Goal: Task Accomplishment & Management: Use online tool/utility

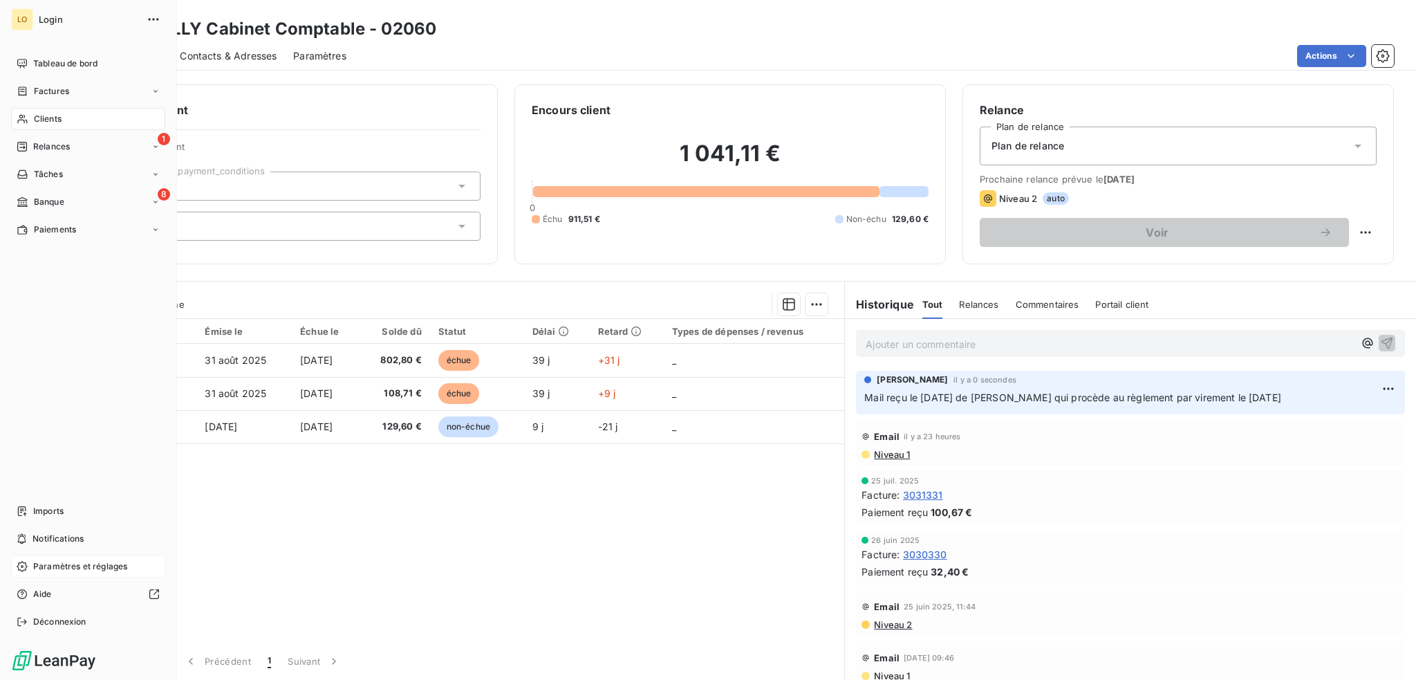
click at [73, 564] on span "Paramètres et réglages" at bounding box center [80, 566] width 94 height 12
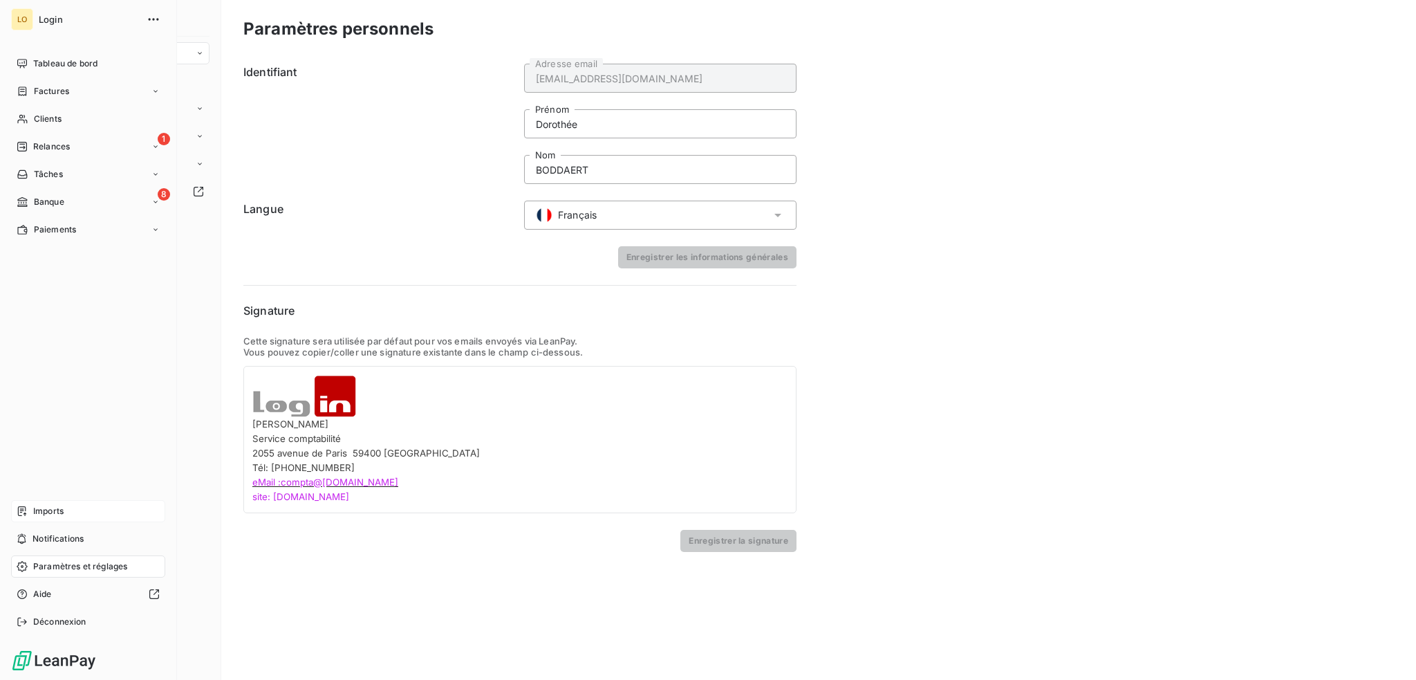
click at [54, 511] on span "Imports" at bounding box center [48, 511] width 30 height 12
click at [54, 505] on span "Imports" at bounding box center [48, 511] width 30 height 12
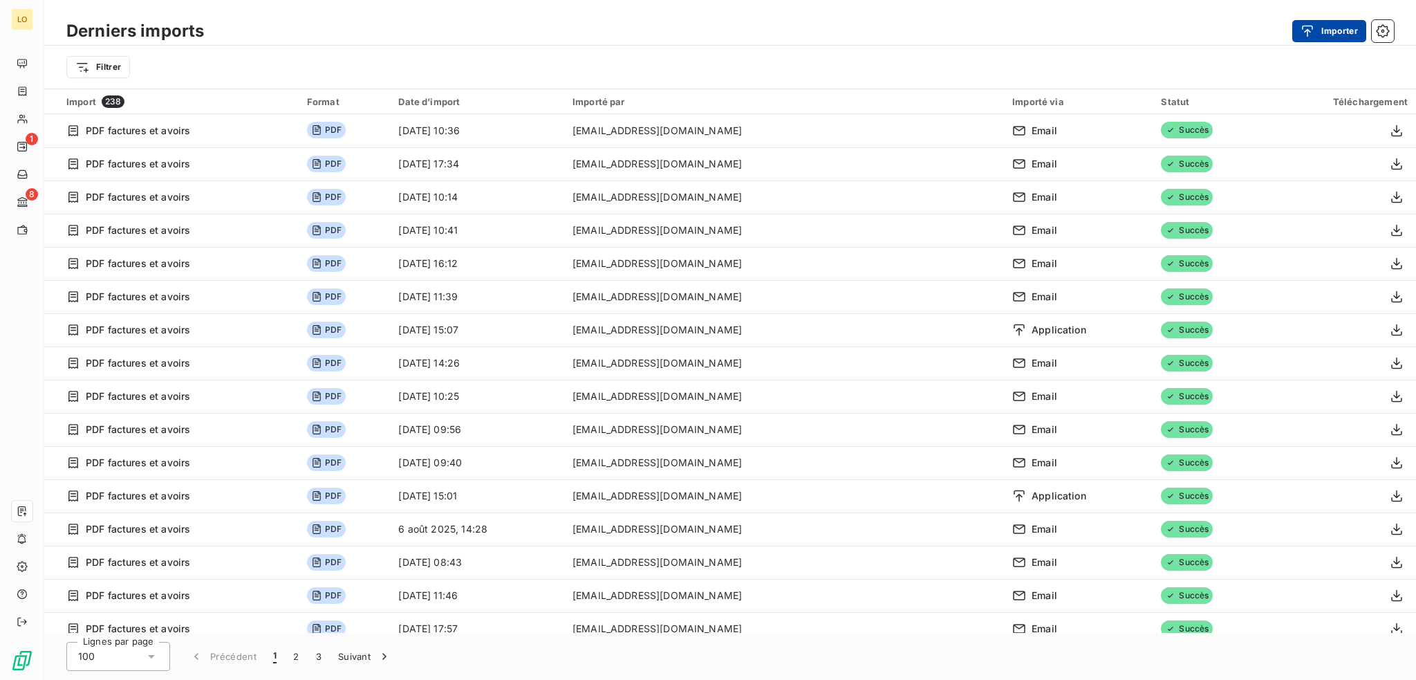
click at [1333, 33] on button "Importer" at bounding box center [1330, 31] width 74 height 22
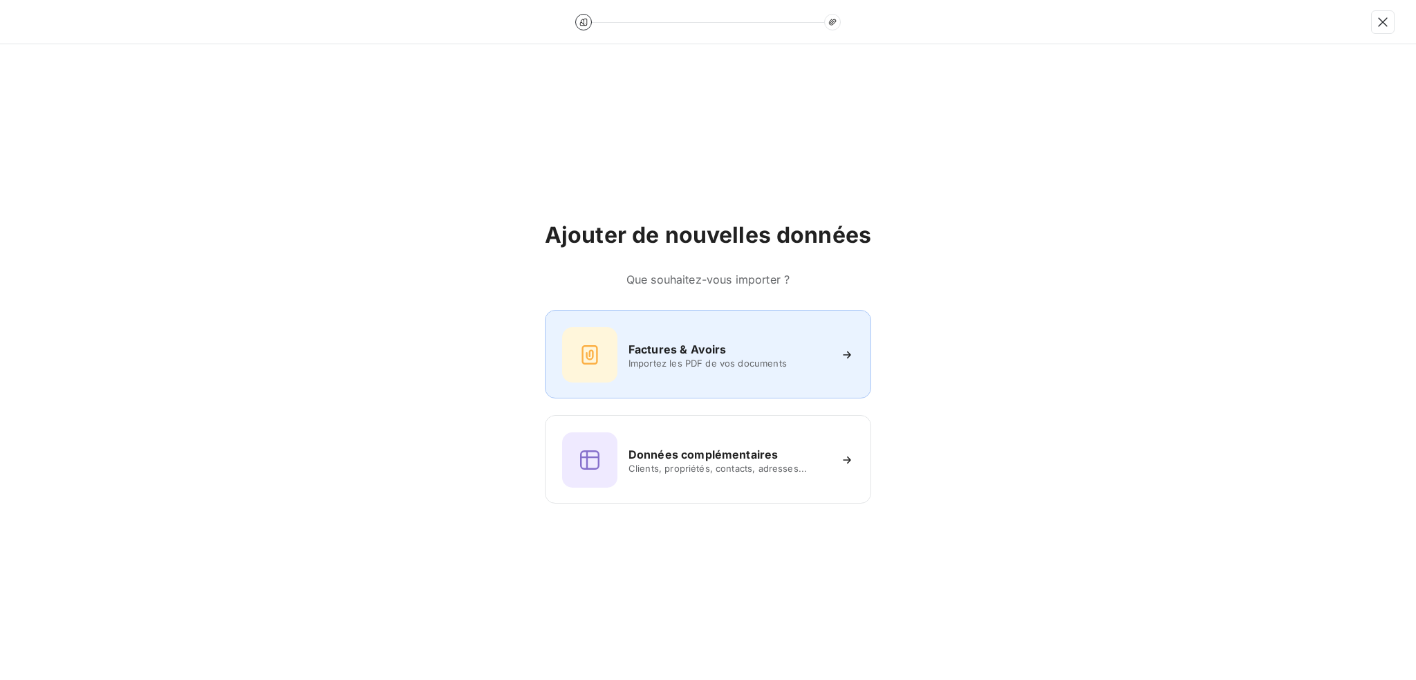
click at [603, 358] on div at bounding box center [589, 354] width 55 height 55
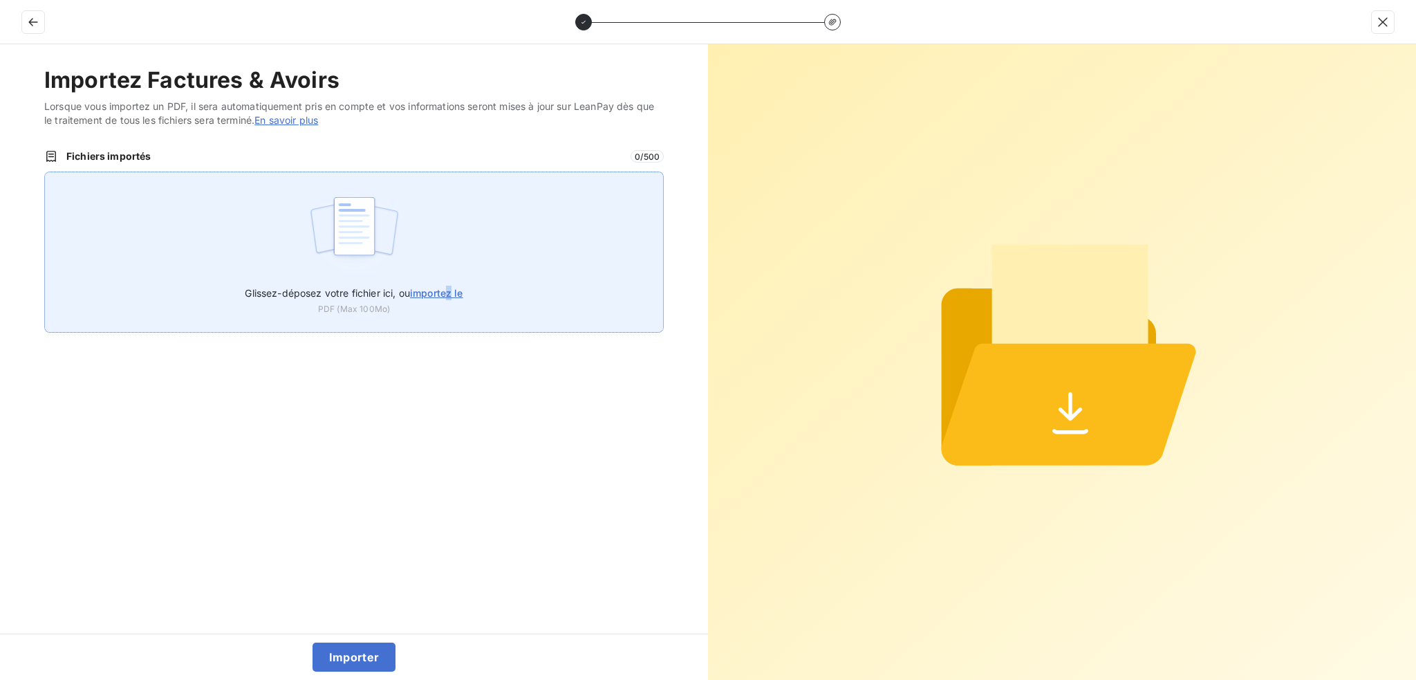
click at [452, 289] on span "importez le" at bounding box center [436, 293] width 53 height 12
type input "C:\fakepath\FRE LOGF2025000075 du [DATE] [PERSON_NAME] ([GEOGRAPHIC_DATA]).pdf"
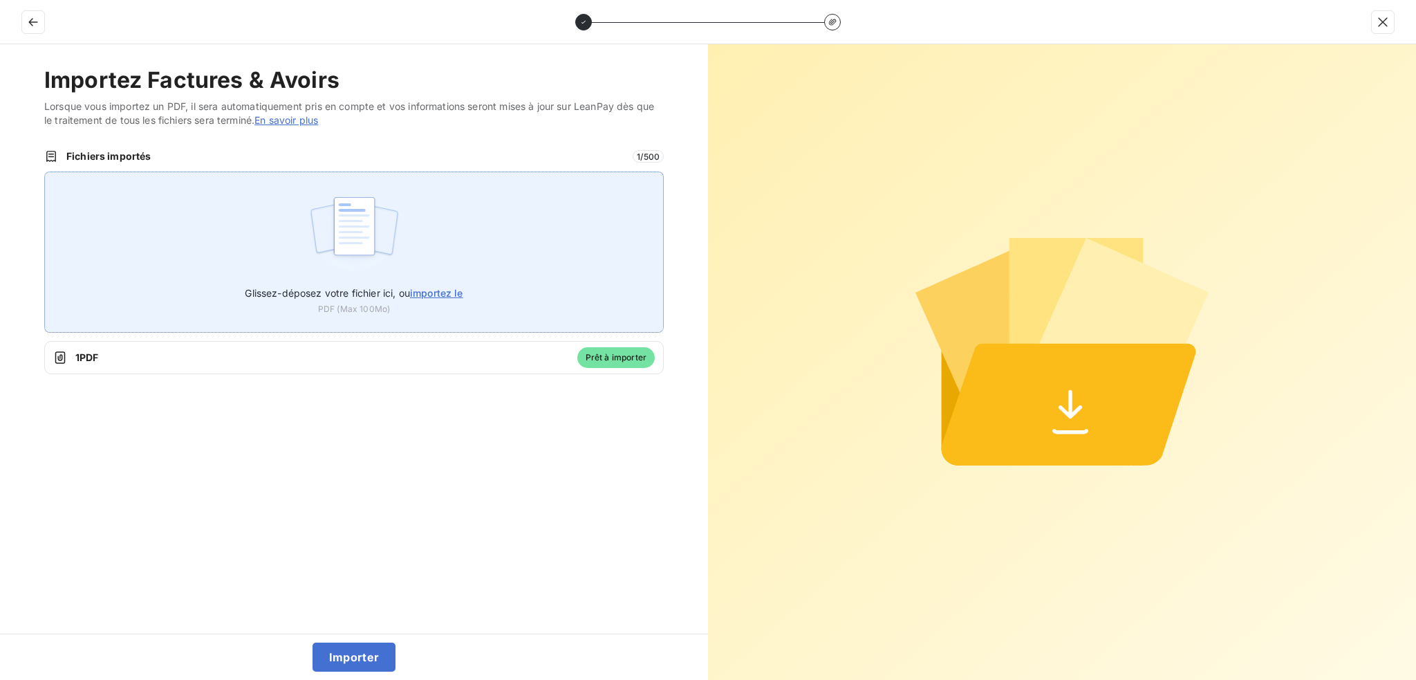
click at [438, 289] on span "importez le" at bounding box center [436, 293] width 53 height 12
click at [45, 172] on input "Glissez-déposez votre fichier ici, ou importez le" at bounding box center [44, 172] width 1 height 1
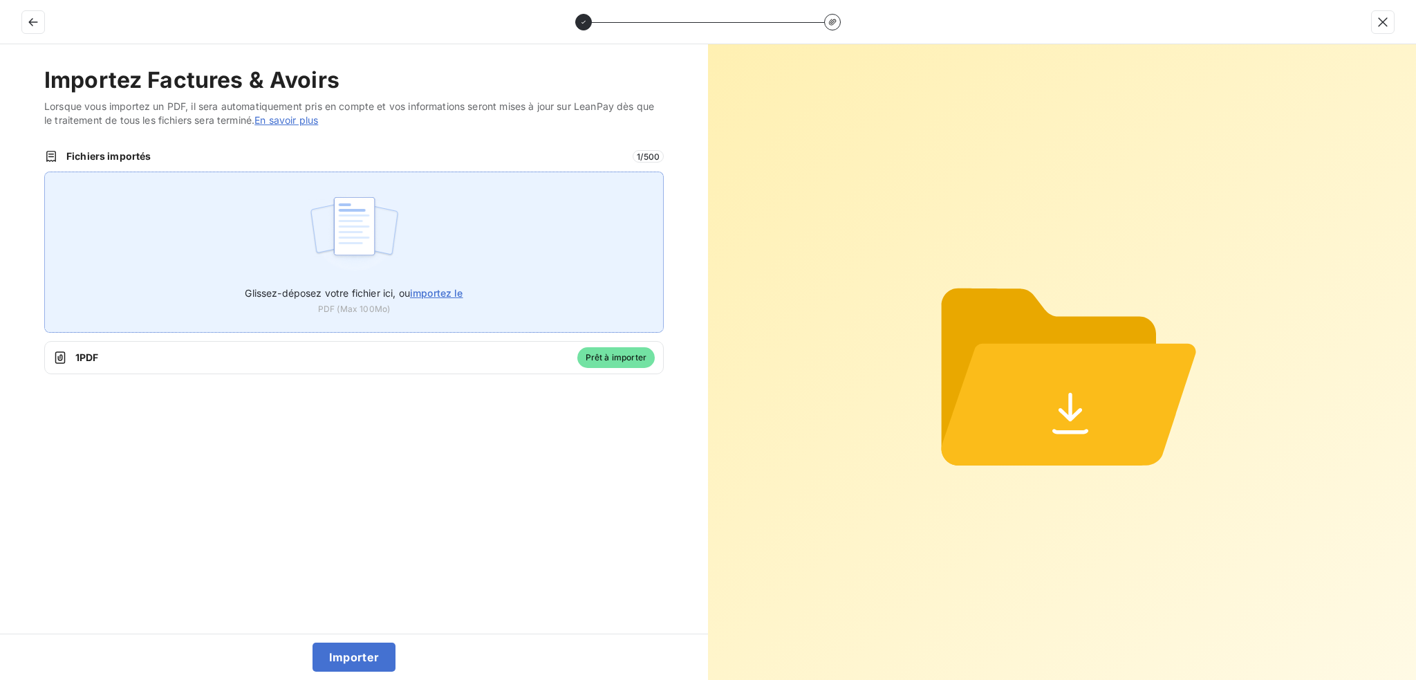
type input "C:\fakepath\FRE LOGF2025000076 du [DATE] [GEOGRAPHIC_DATA] Charpentes.pdf"
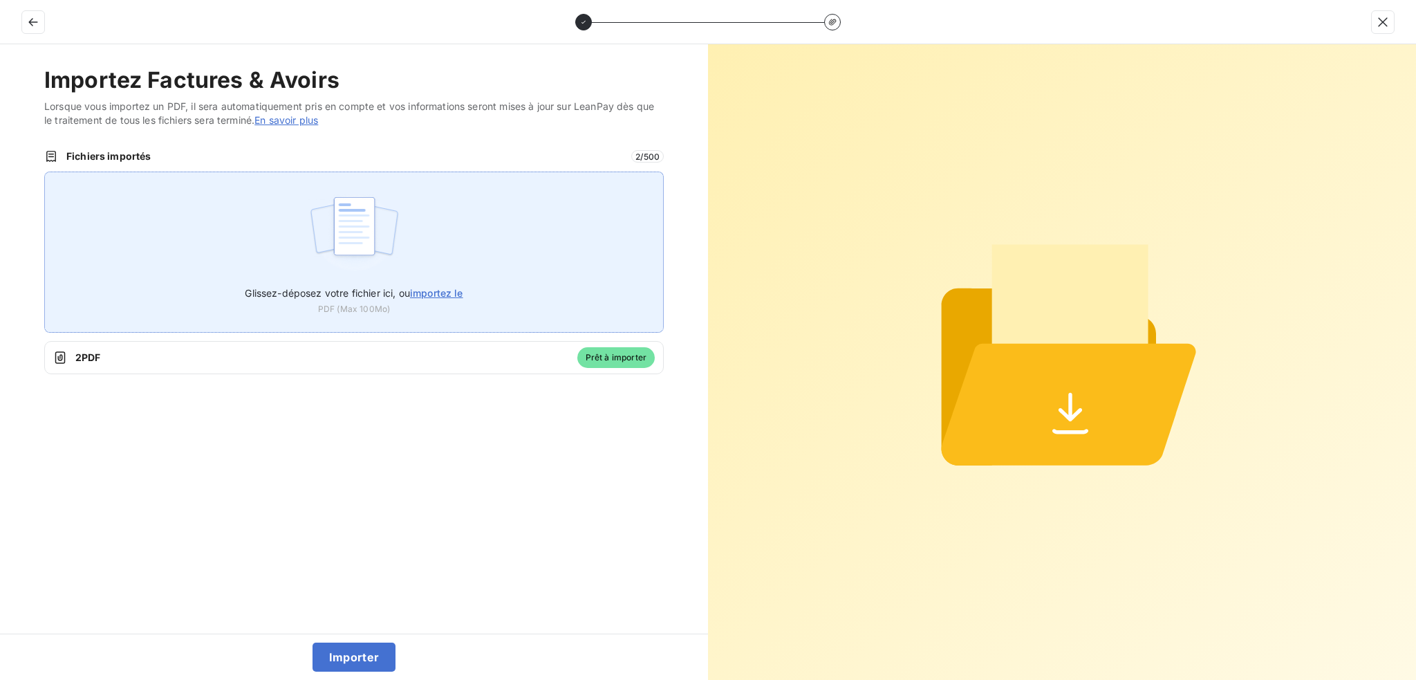
click at [438, 290] on span "importez le" at bounding box center [436, 293] width 53 height 12
click at [45, 172] on input "Glissez-déposez votre fichier ici, ou importez le" at bounding box center [44, 172] width 1 height 1
type input "C:\fakepath\FRE LOGF2025000077 du [DATE] Trisomie 21 Cote d'Azur.pdf"
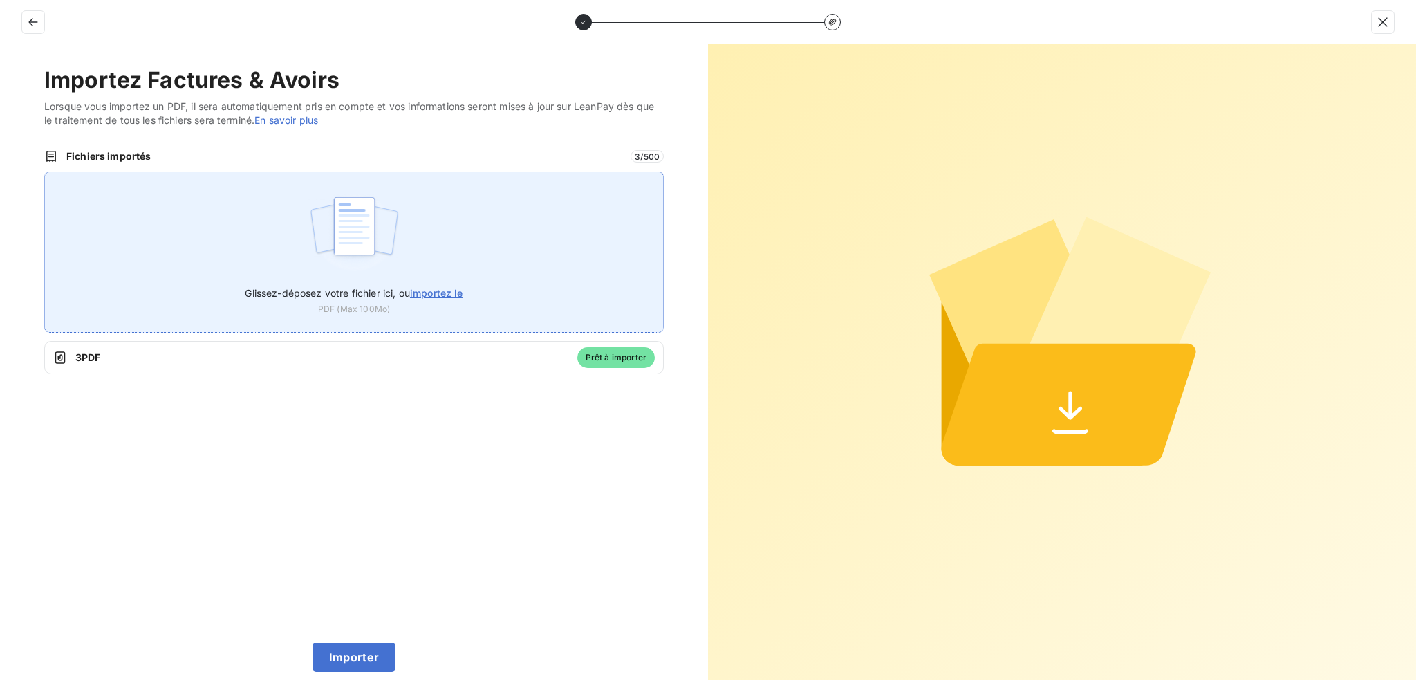
click at [432, 293] on span "importez le" at bounding box center [436, 293] width 53 height 12
click at [45, 172] on input "Glissez-déposez votre fichier ici, ou importez le" at bounding box center [44, 172] width 1 height 1
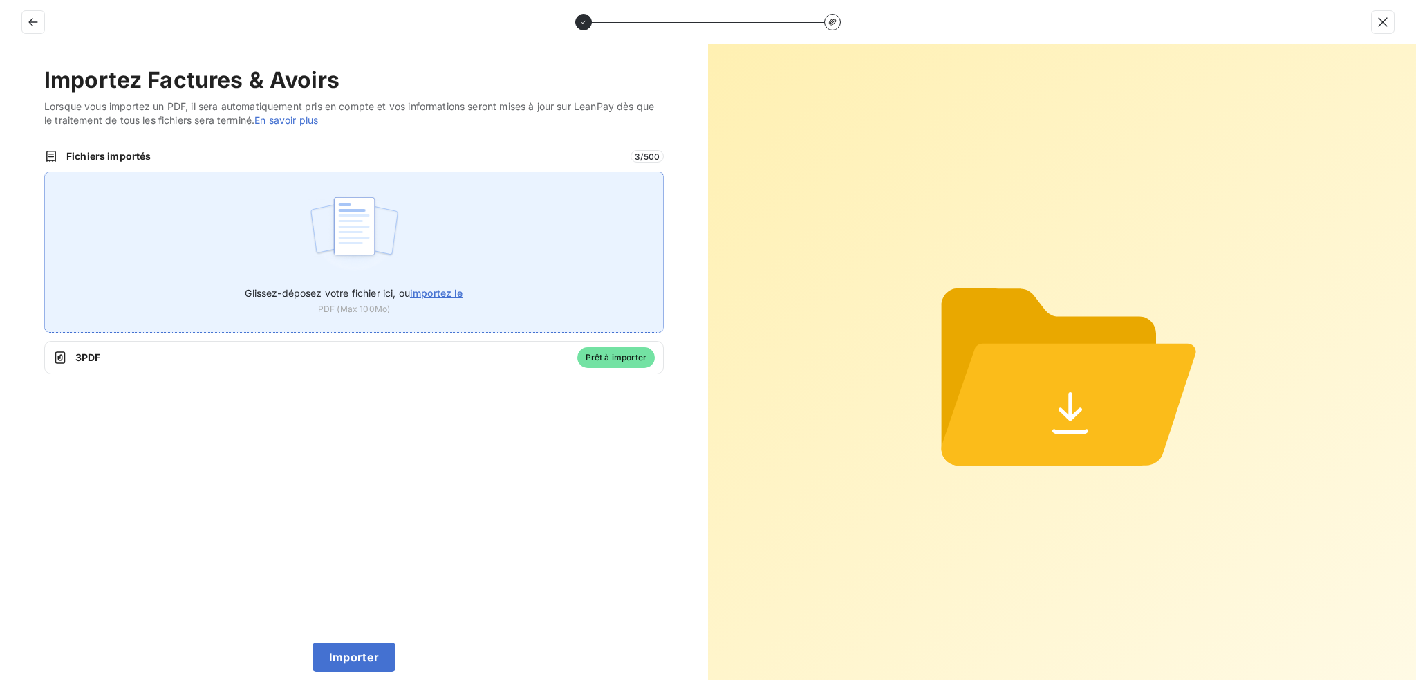
type input "C:\fakepath\FRE LOGF2025000078 du [DATE] Descamps TP.pdf"
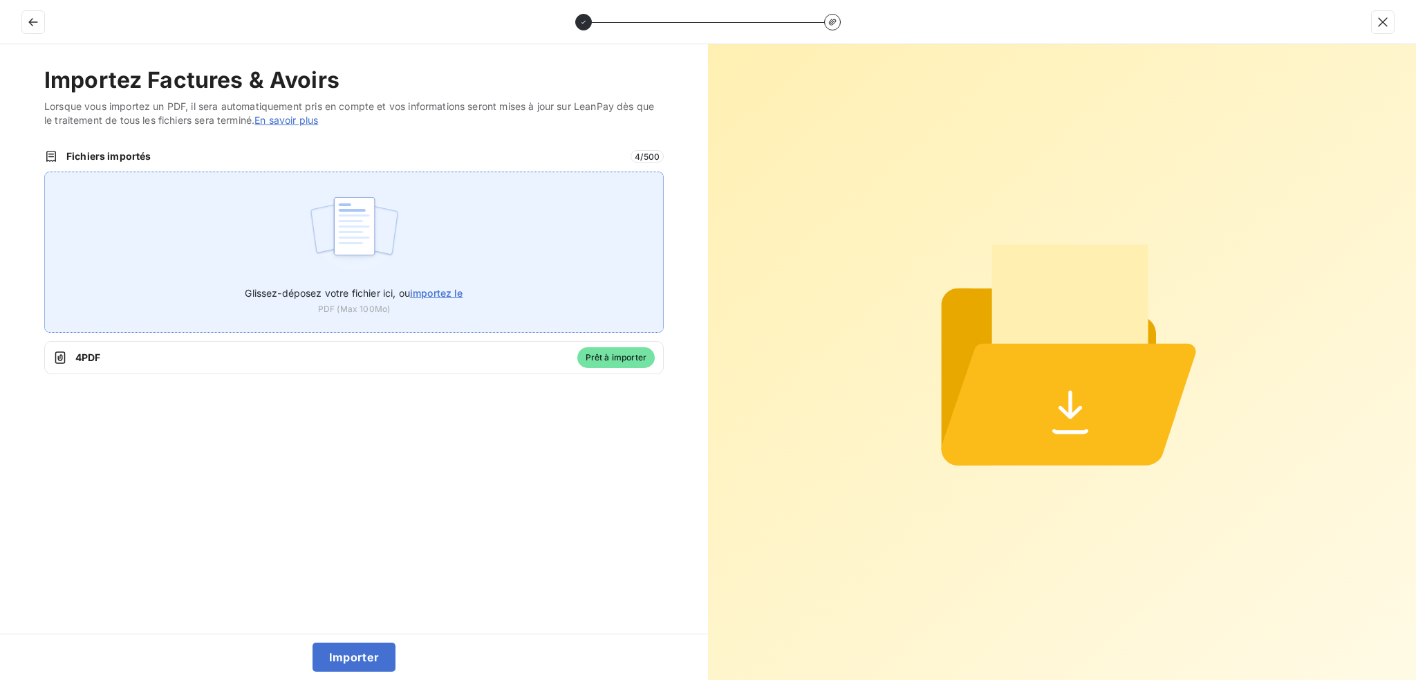
click at [435, 293] on span "importez le" at bounding box center [436, 293] width 53 height 12
click at [45, 172] on input "Glissez-déposez votre fichier ici, ou importez le" at bounding box center [44, 172] width 1 height 1
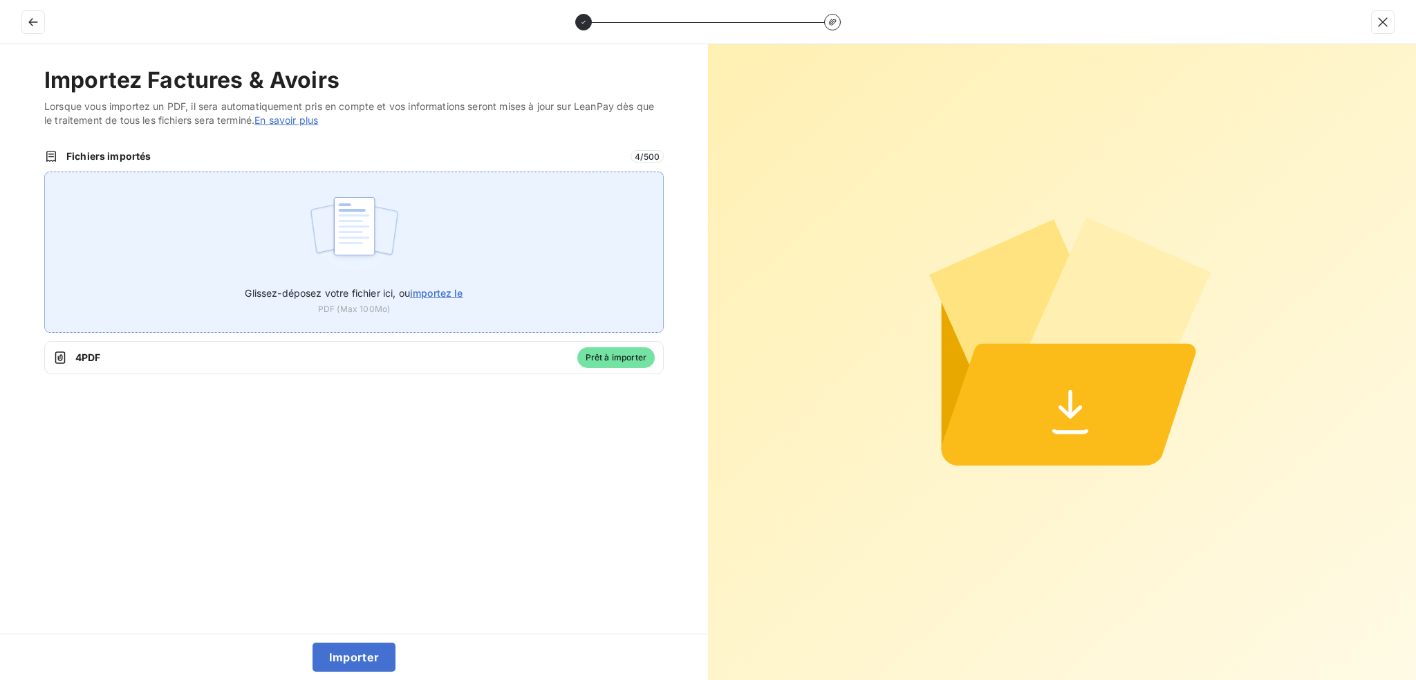
type input "C:\fakepath\FRE LOGF2025000080 du [DATE] CCPS.pdf"
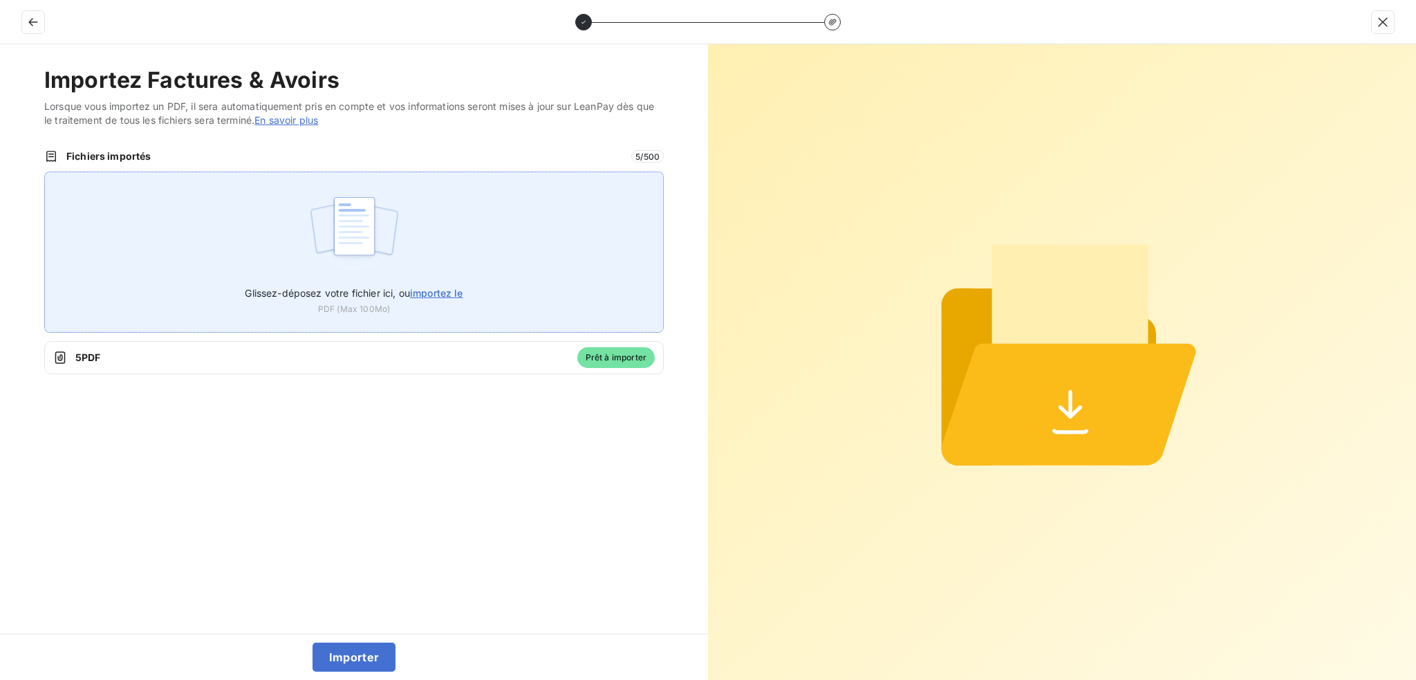
click at [458, 295] on span "importez le" at bounding box center [436, 293] width 53 height 12
click at [45, 172] on input "Glissez-déposez votre fichier ici, ou importez le" at bounding box center [44, 172] width 1 height 1
type input "C:\fakepath\FRE LOGF2025000081 du [DATE] Maître Morisaux.pdf"
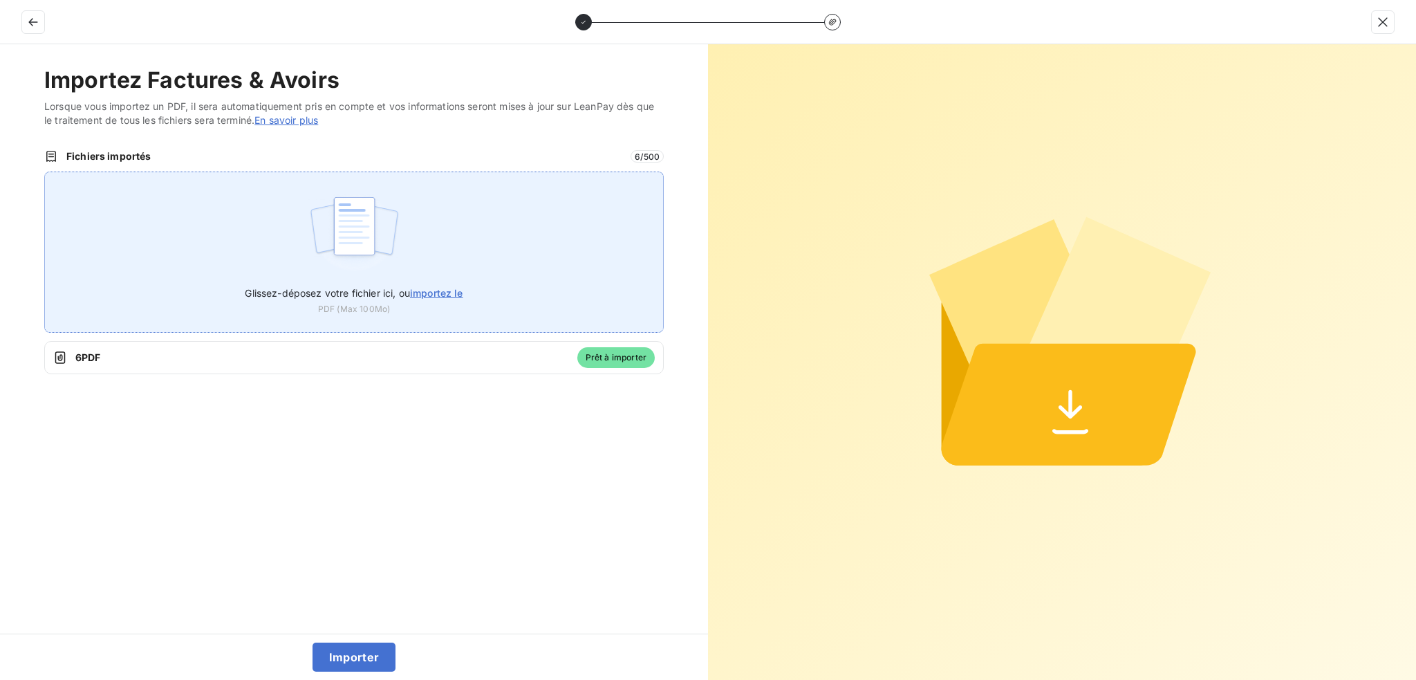
click at [436, 295] on span "importez le" at bounding box center [436, 293] width 53 height 12
click at [45, 172] on input "Glissez-déposez votre fichier ici, ou importez le" at bounding box center [44, 172] width 1 height 1
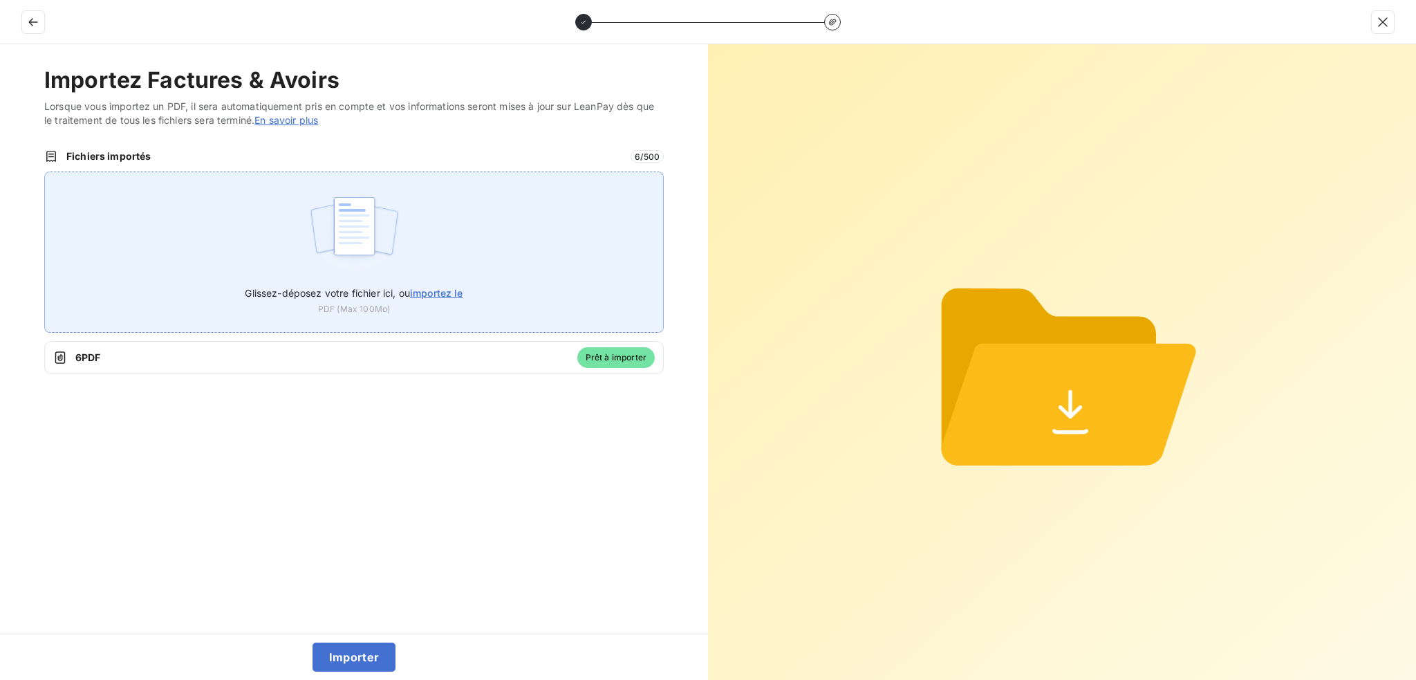
type input "C:\fakepath\FRE LOGF2025000082 du [DATE] ARPE.pdf"
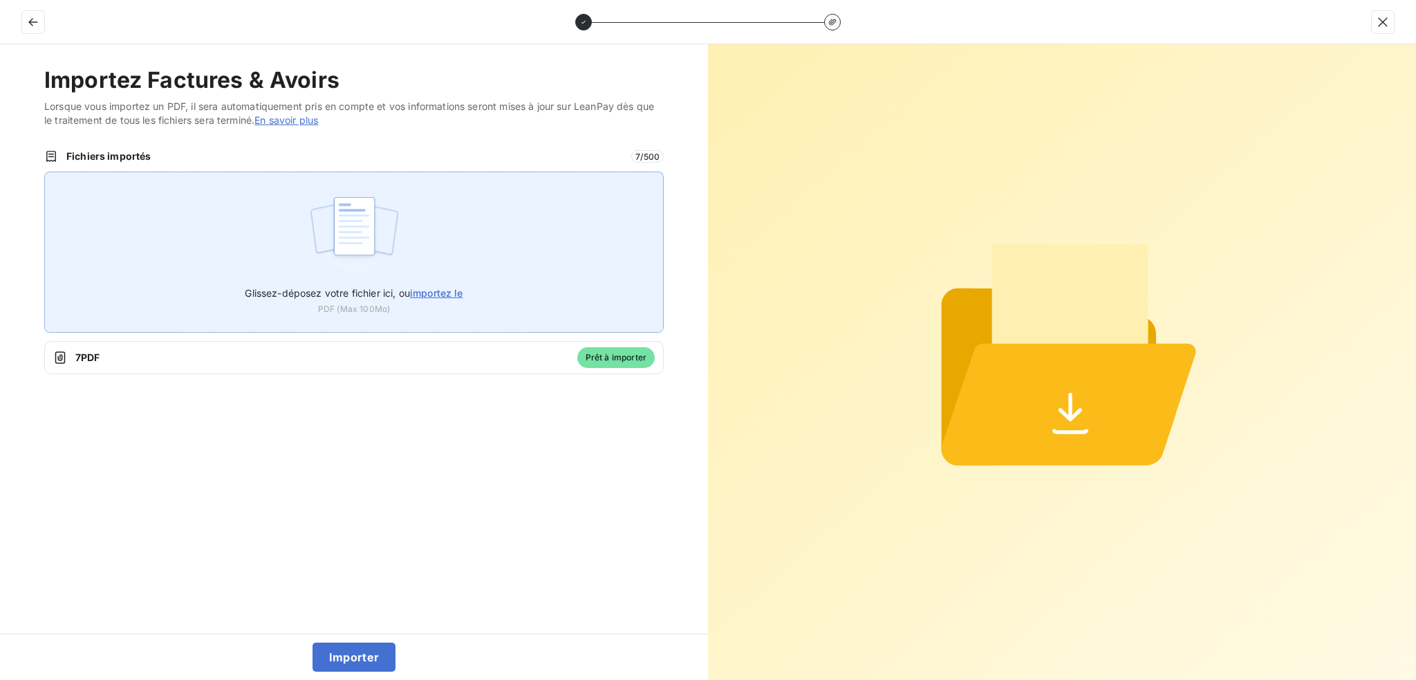
click at [436, 295] on span "importez le" at bounding box center [436, 293] width 53 height 12
click at [45, 172] on input "Glissez-déposez votre fichier ici, ou importez le" at bounding box center [44, 172] width 1 height 1
type input "C:\fakepath\FRE LOGF2025000083 du [DATE] [PERSON_NAME].pdf"
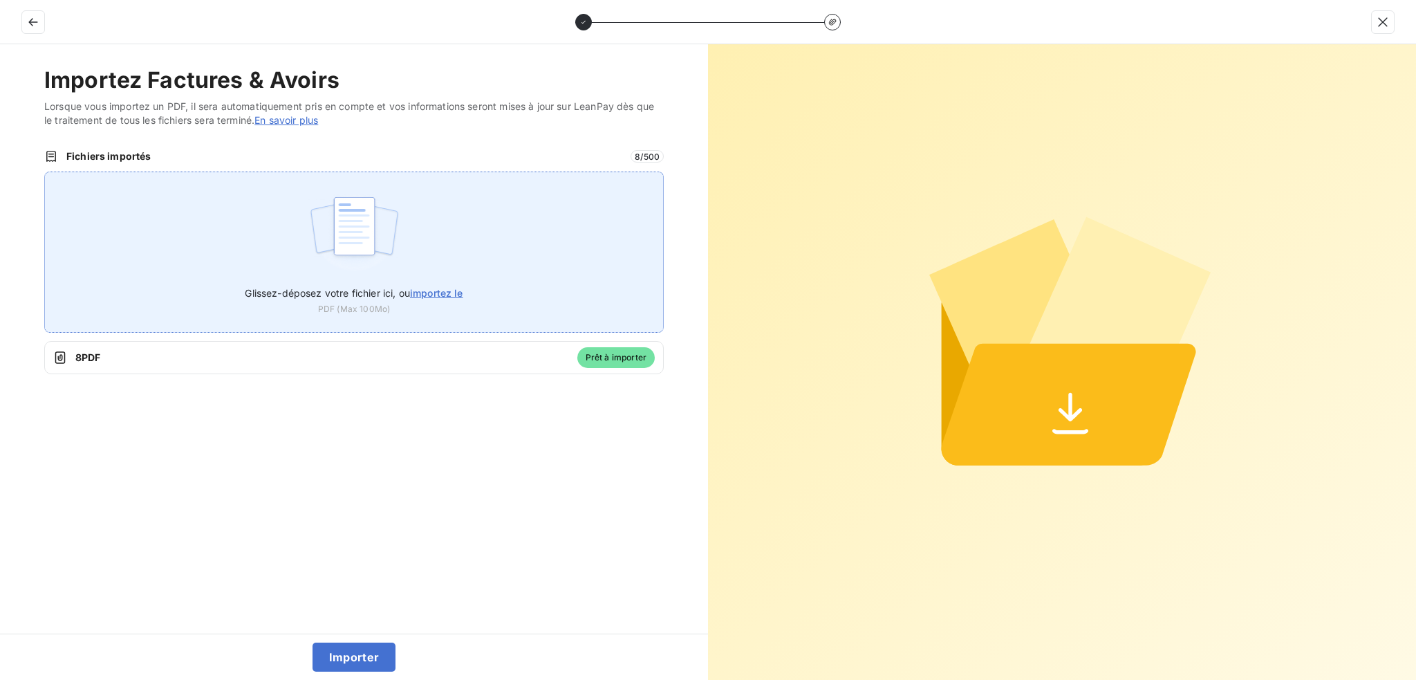
click at [459, 295] on span "importez le" at bounding box center [436, 293] width 53 height 12
click at [45, 172] on input "Glissez-déposez votre fichier ici, ou importez le" at bounding box center [44, 172] width 1 height 1
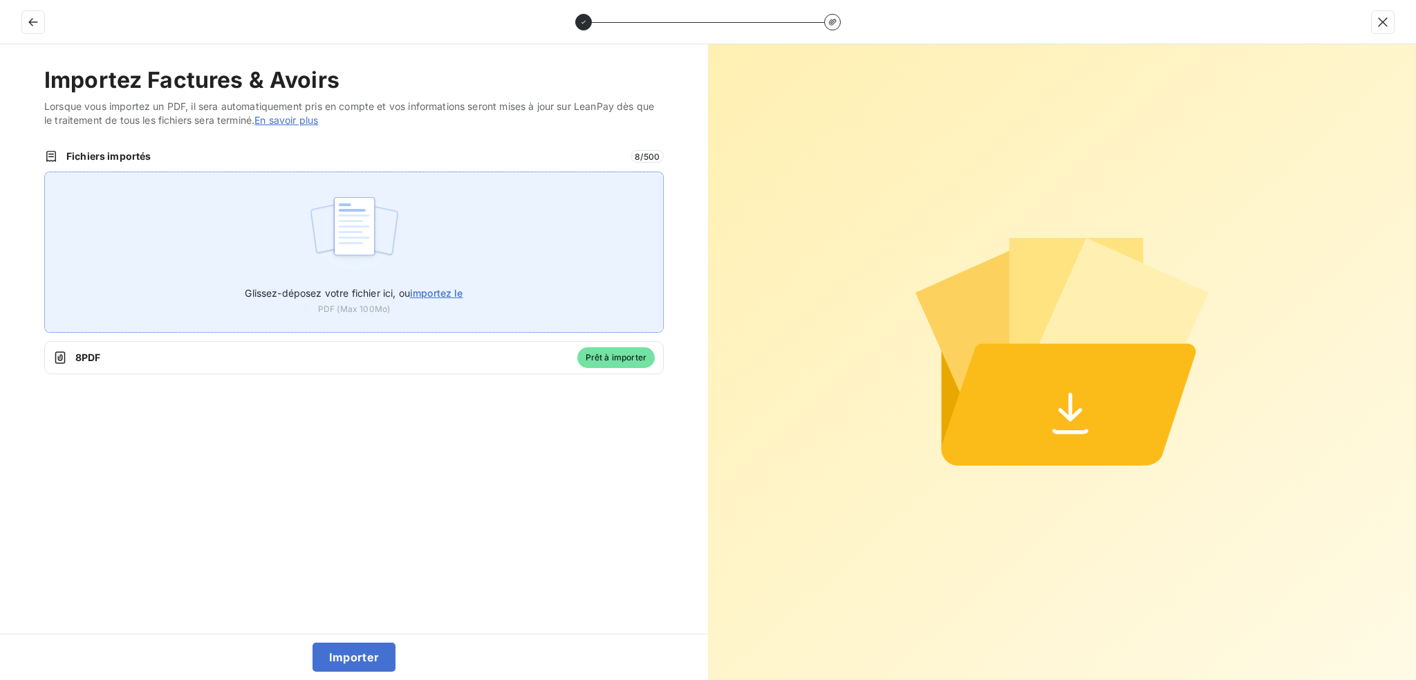
type input "C:\fakepath\FRE LOGF2025000084 du [DATE] Drs [PERSON_NAME].pdf"
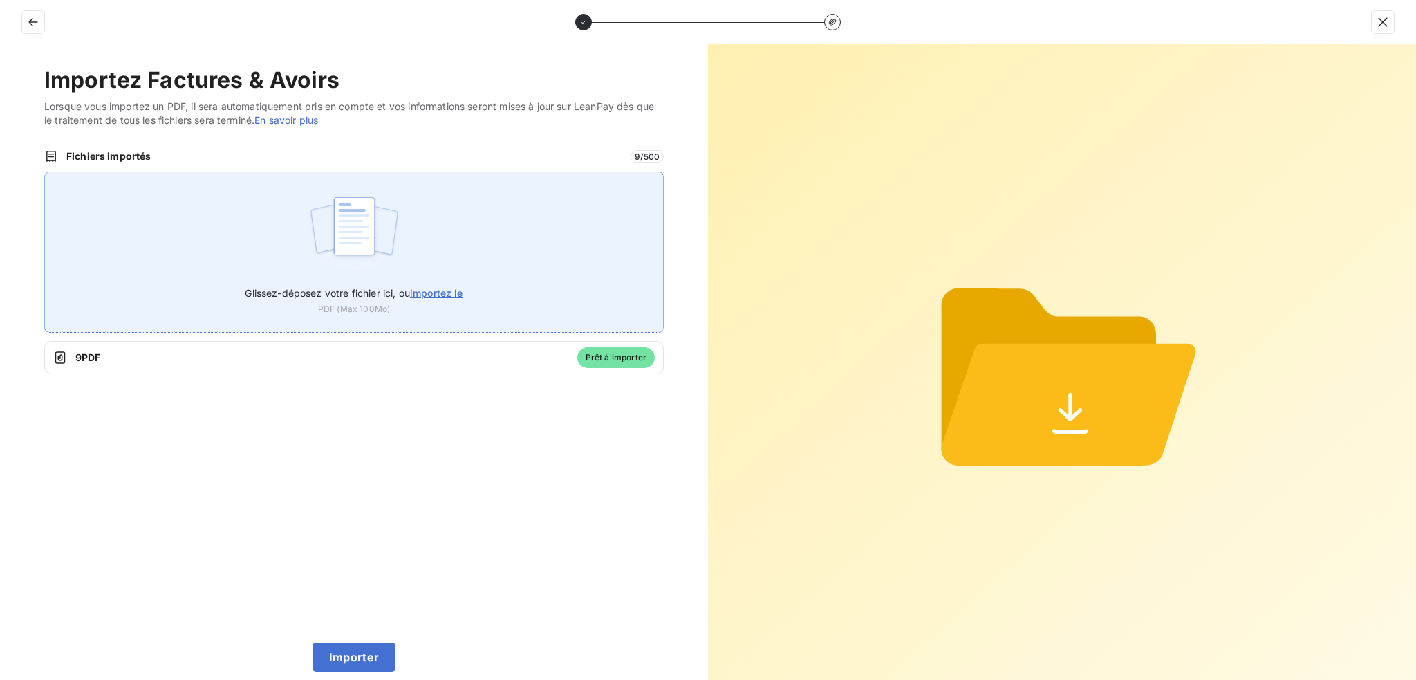
click at [454, 290] on span "importez le" at bounding box center [436, 293] width 53 height 12
click at [45, 172] on input "Glissez-déposez votre fichier ici, ou importez le" at bounding box center [44, 172] width 1 height 1
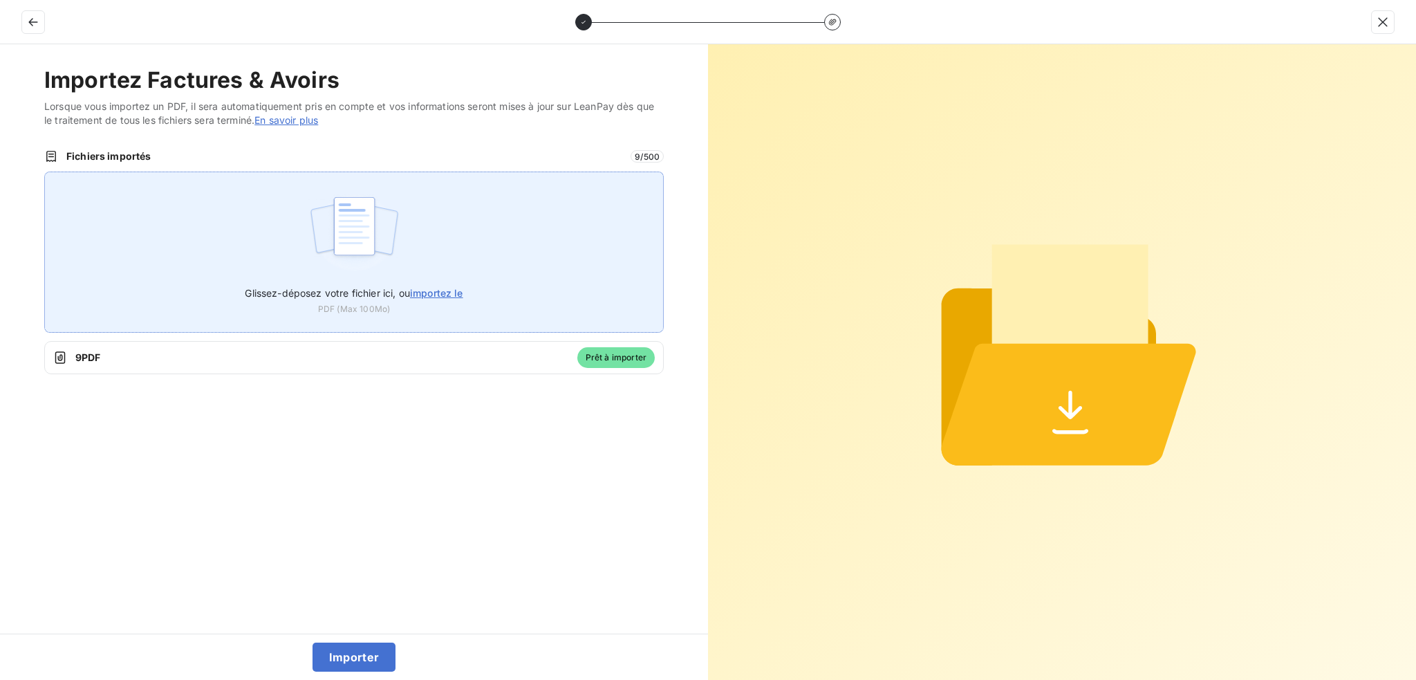
type input "C:\fakepath\FRE LOGF2025000084 du [DATE] Ma Clôtue Saniez.pdf"
click at [455, 300] on label "Glissez-déposez votre fichier ici, ou importez le" at bounding box center [354, 290] width 218 height 26
click at [45, 172] on input "Glissez-déposez votre fichier ici, ou importez le" at bounding box center [44, 172] width 1 height 1
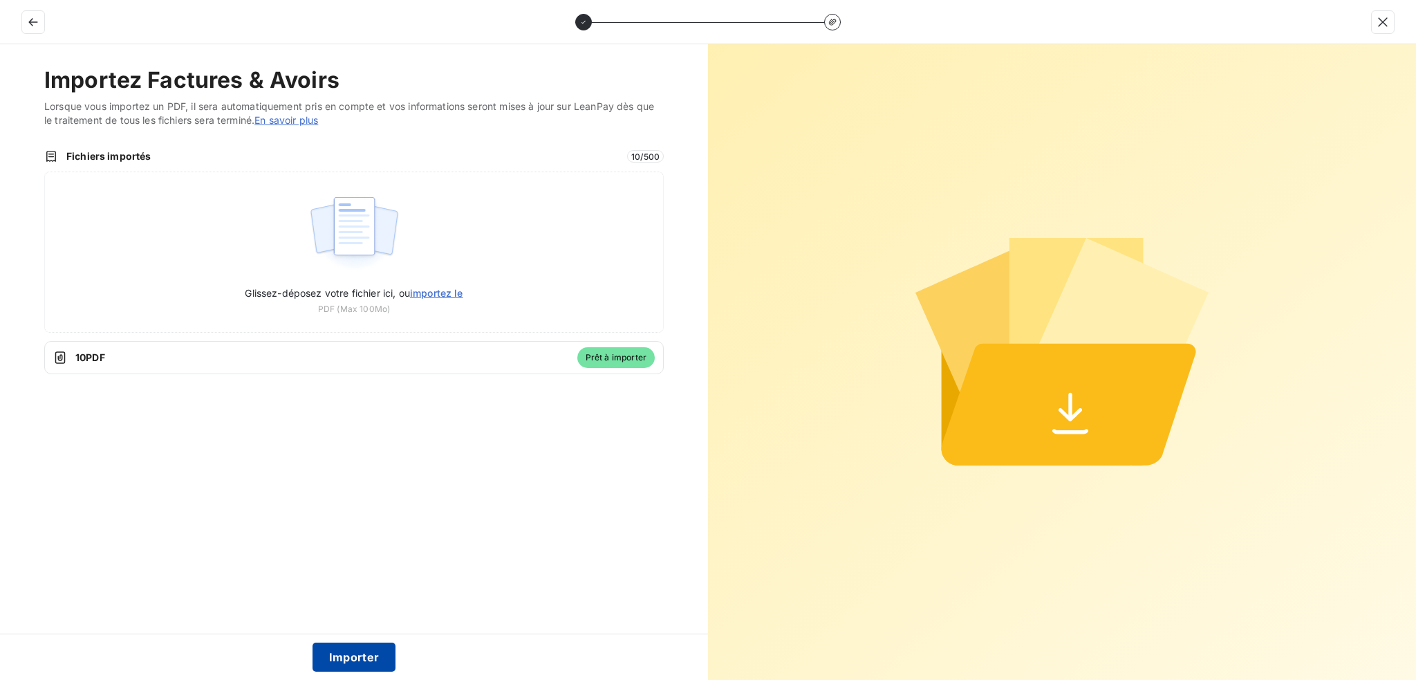
click at [361, 647] on button "Importer" at bounding box center [355, 657] width 84 height 29
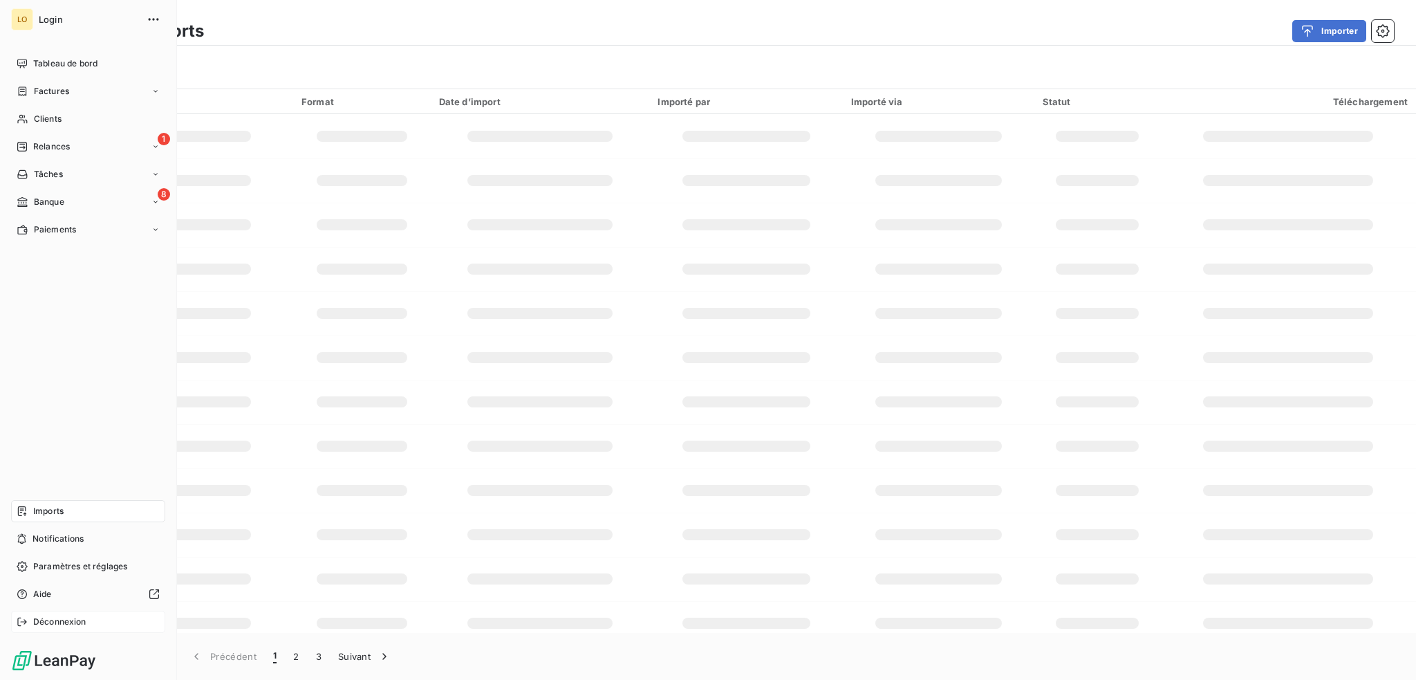
click at [50, 622] on span "Déconnexion" at bounding box center [59, 622] width 53 height 12
